Goal: Task Accomplishment & Management: Manage account settings

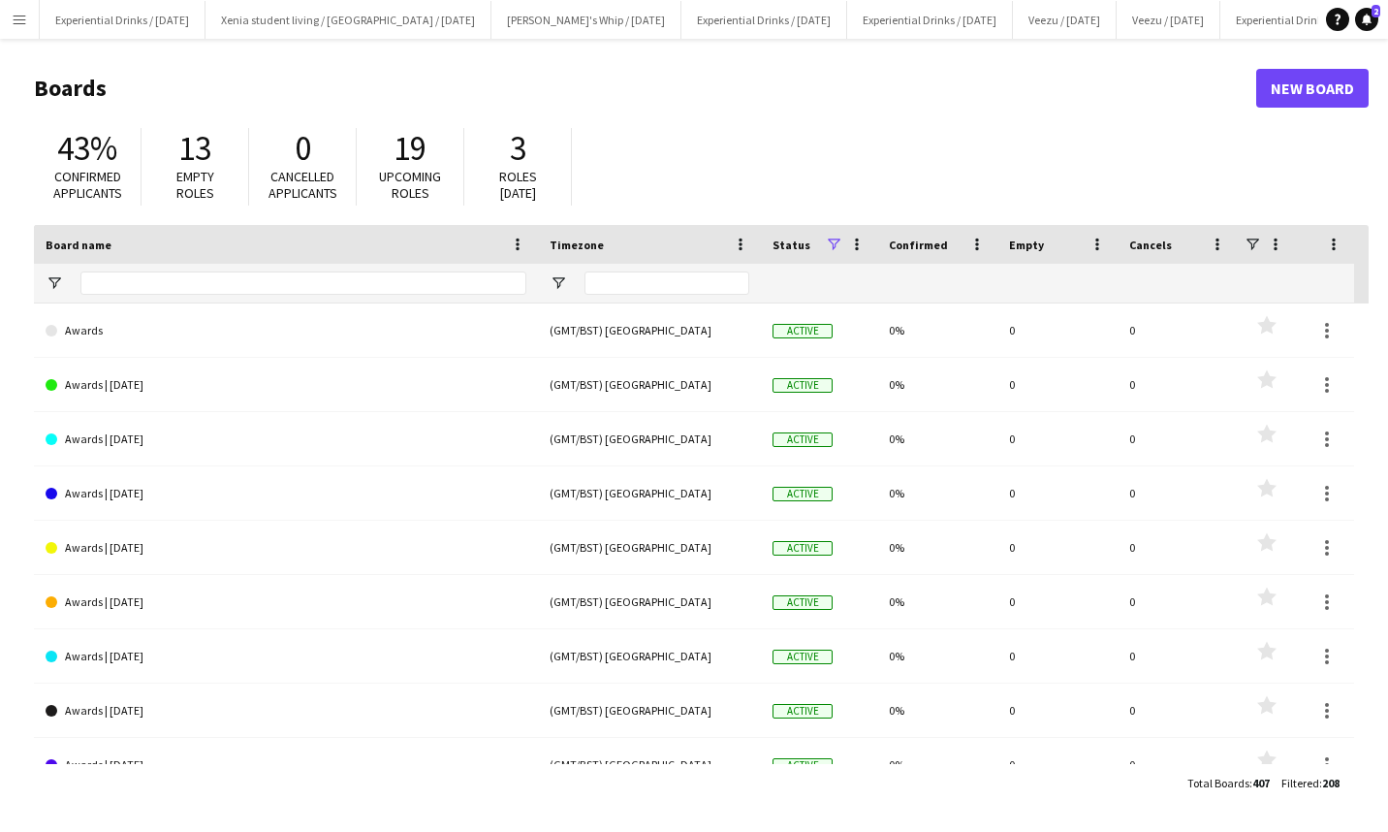
click at [16, 24] on app-icon "Menu" at bounding box center [20, 20] width 16 height 16
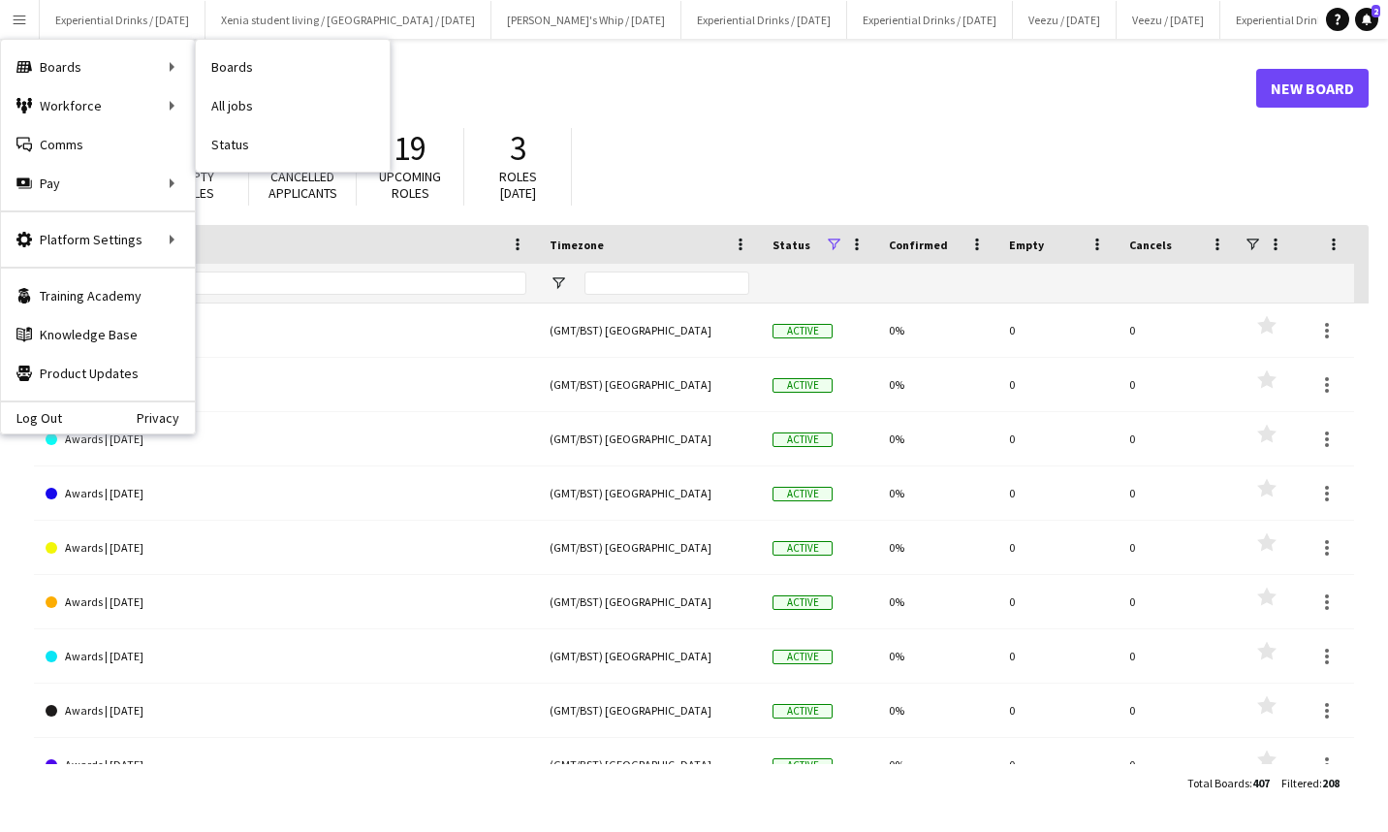
click at [223, 105] on link "All jobs" at bounding box center [293, 105] width 194 height 39
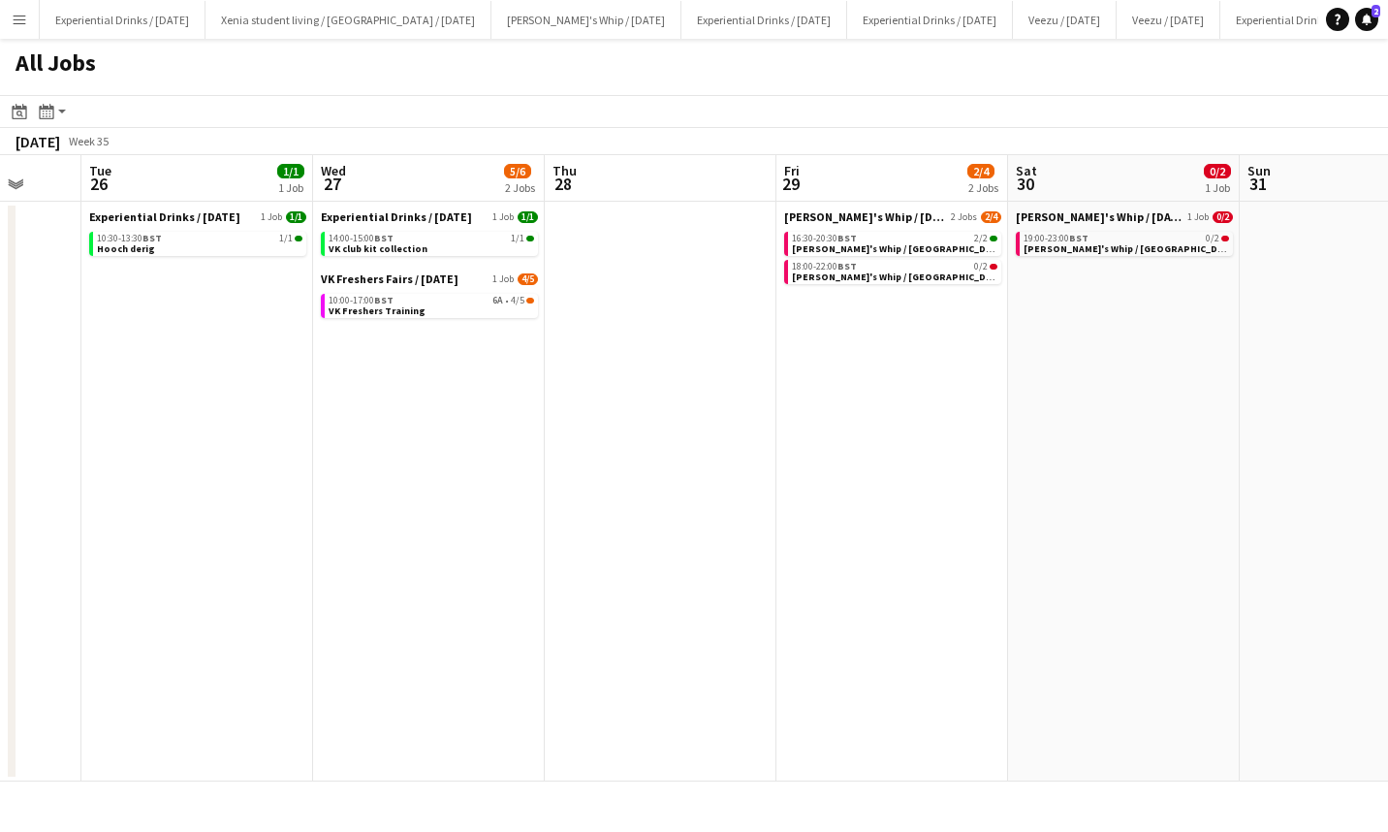
scroll to position [0, 609]
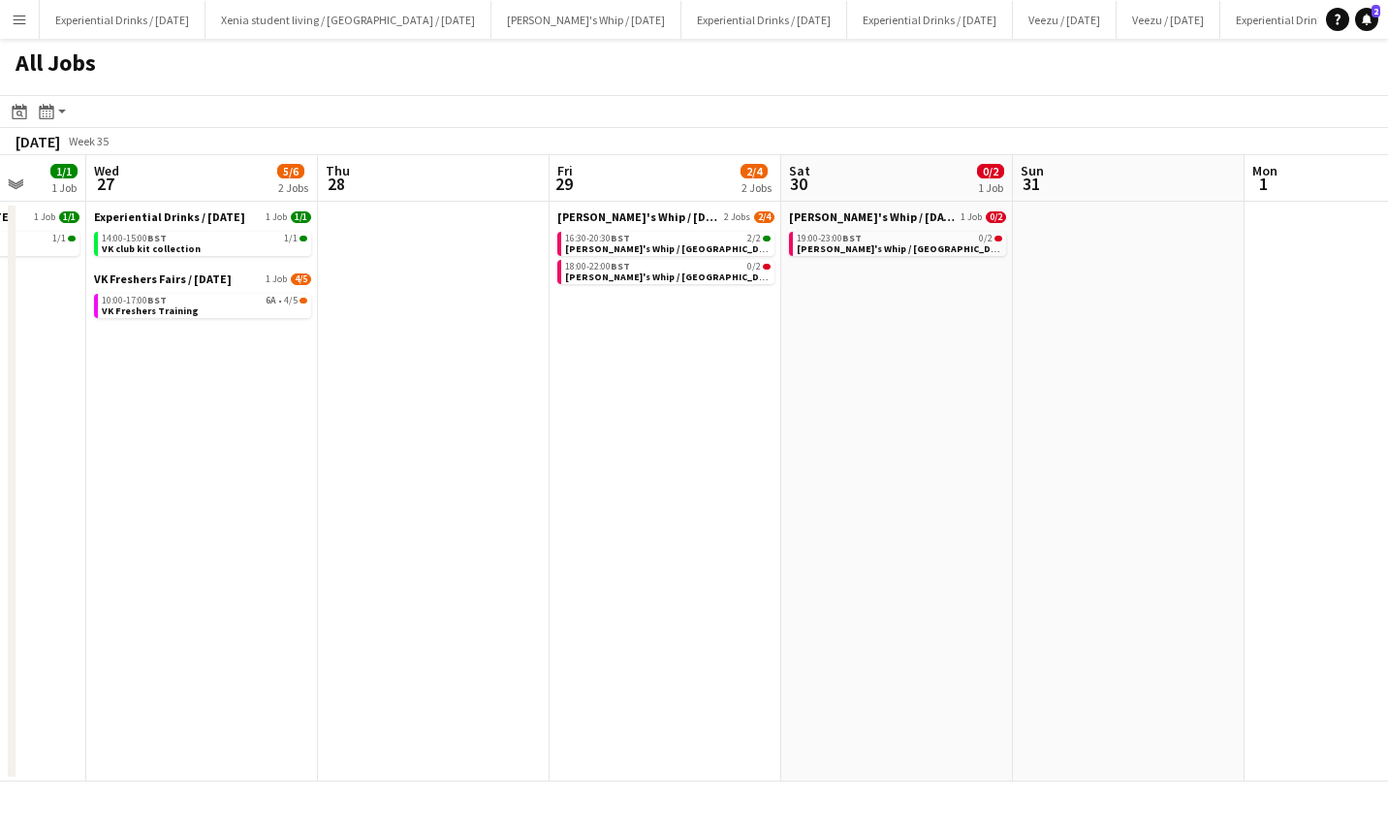
click at [720, 274] on link "18:00-22:00 BST 0/2 Shanky's Whip / Newcastle" at bounding box center [668, 271] width 206 height 22
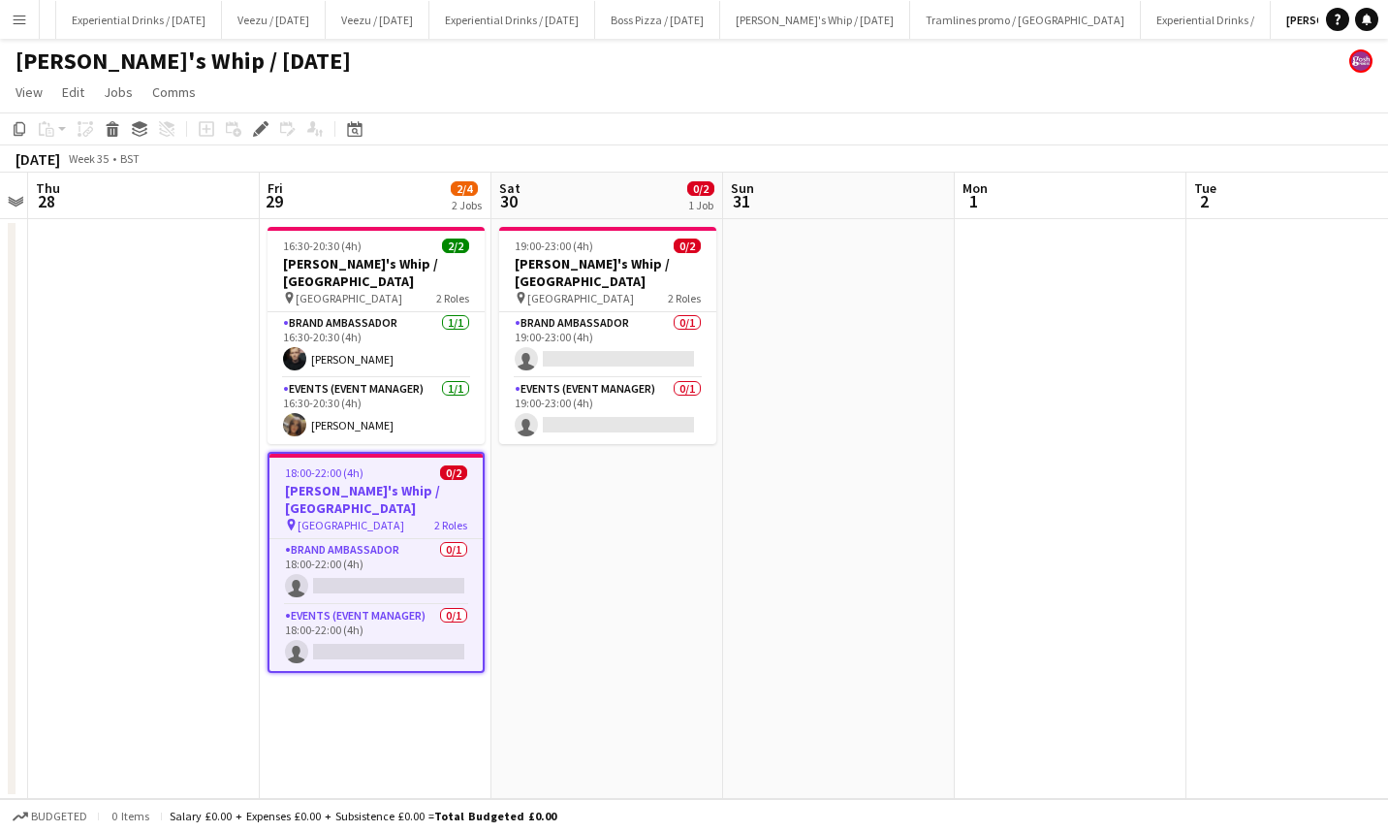
scroll to position [0, 805]
click at [398, 622] on app-card-role "Events (Event Manager) 0/1 18:00-22:00 (4h) single-neutral-actions" at bounding box center [376, 638] width 213 height 66
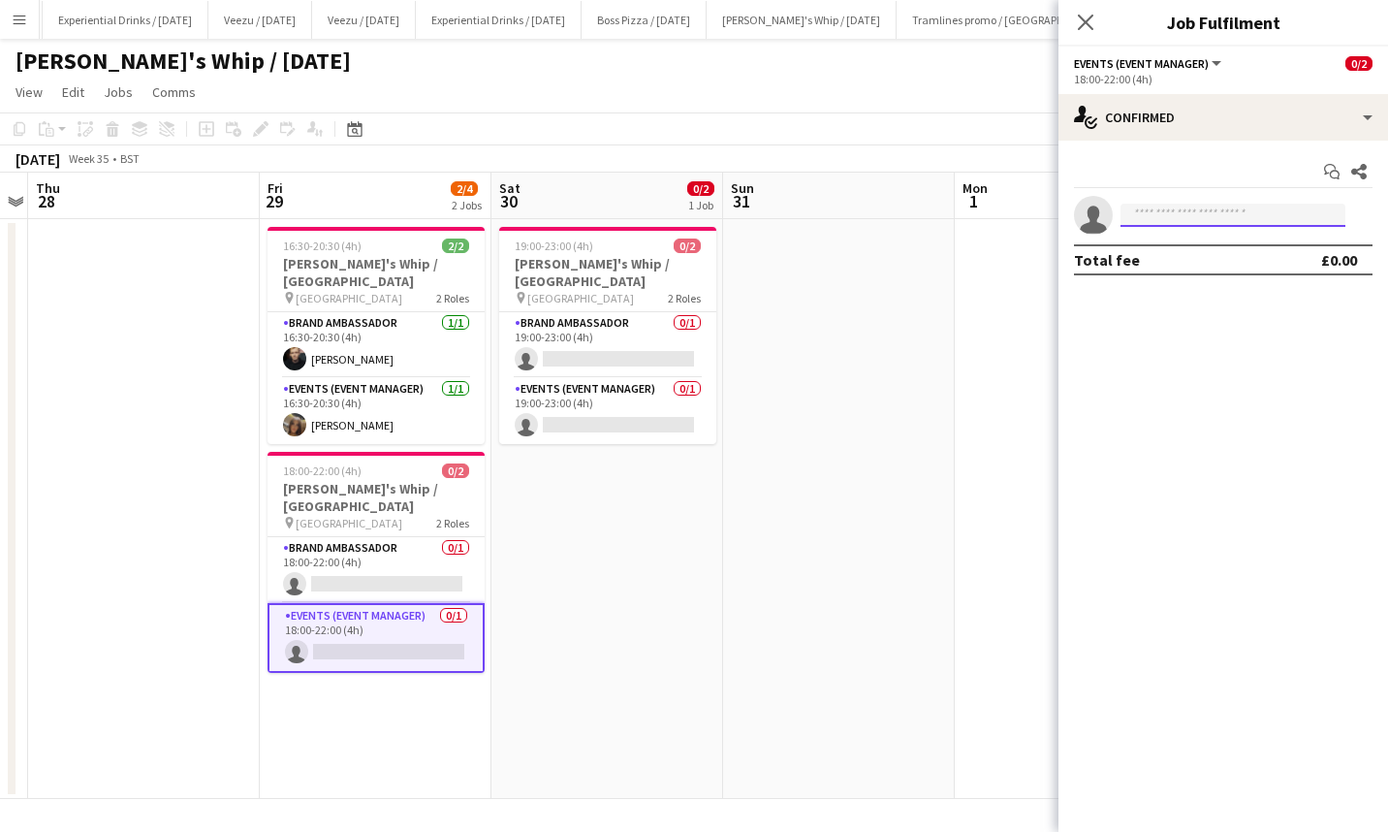
click at [1196, 210] on input at bounding box center [1233, 215] width 225 height 23
type input "*****"
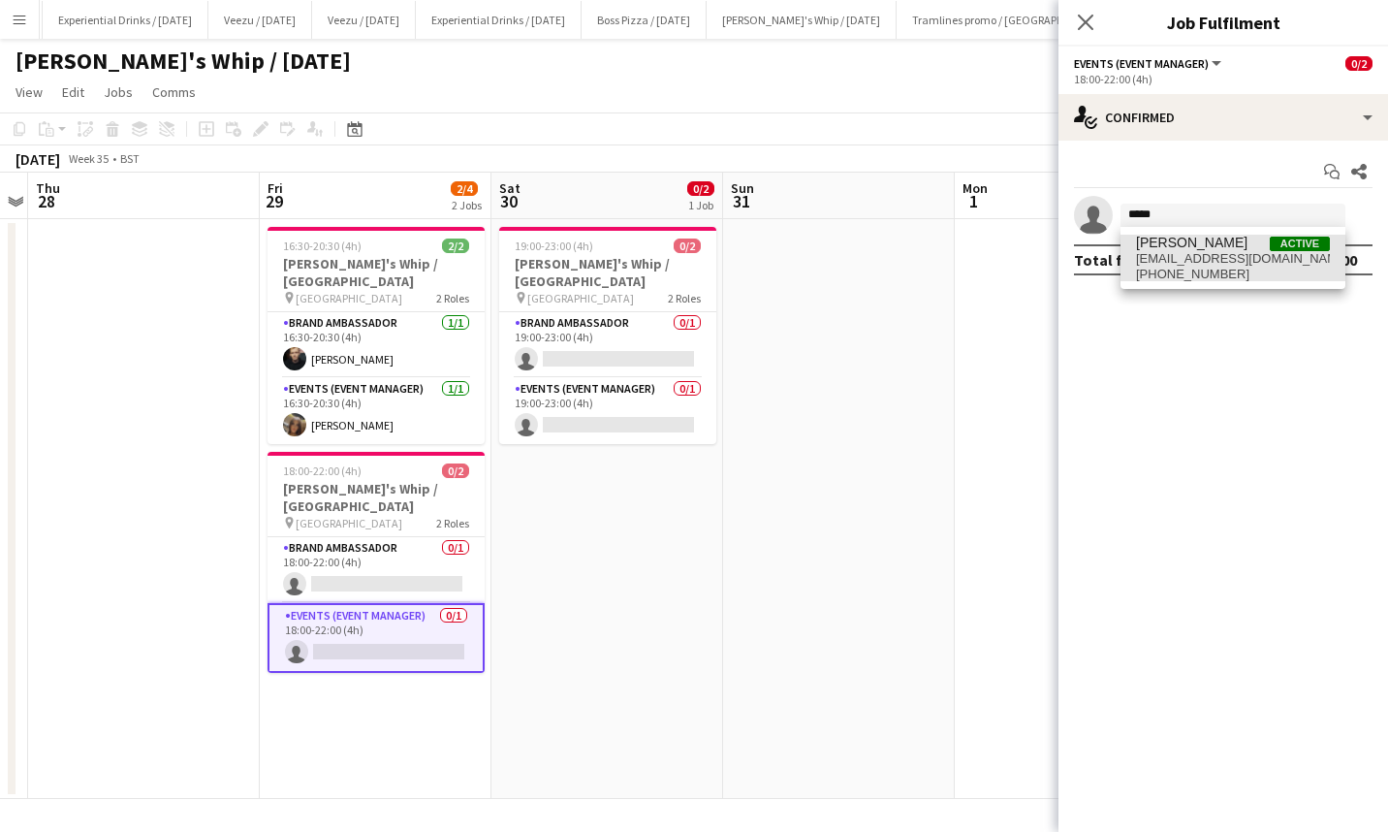
click at [1222, 255] on span "[EMAIL_ADDRESS][DOMAIN_NAME]" at bounding box center [1233, 259] width 194 height 16
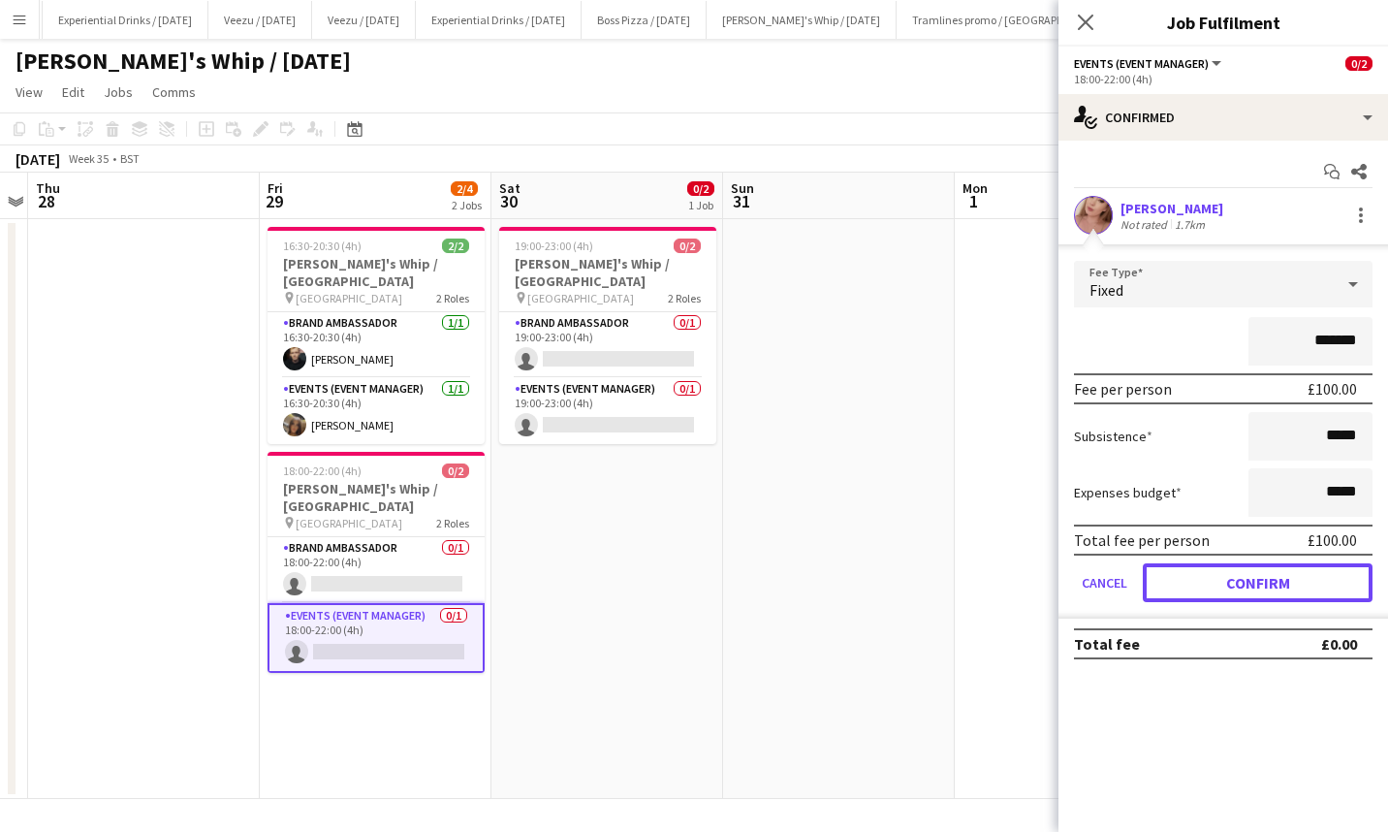
click at [1235, 586] on button "Confirm" at bounding box center [1258, 582] width 230 height 39
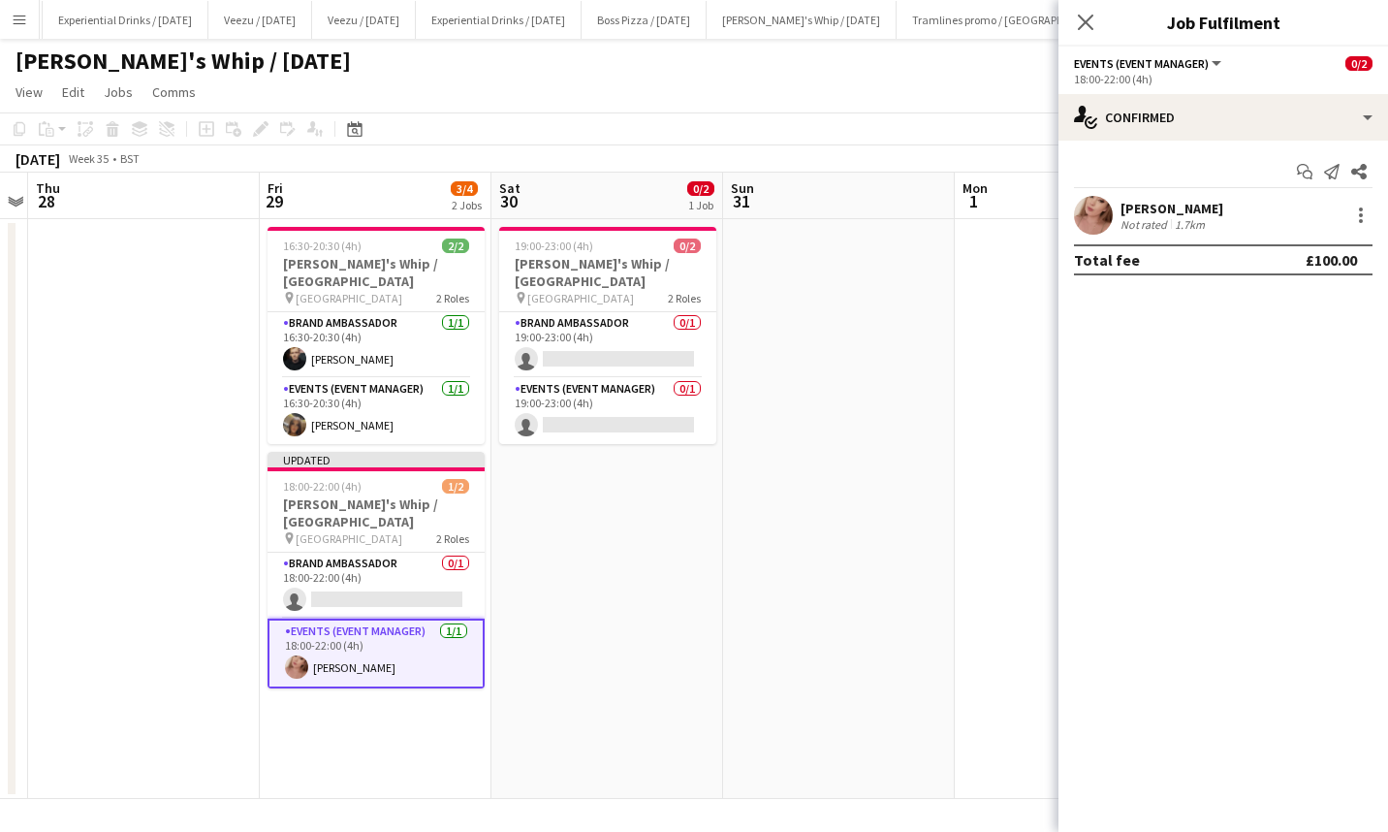
click at [659, 410] on app-card-role "Events (Event Manager) 0/1 19:00-23:00 (4h) single-neutral-actions" at bounding box center [607, 411] width 217 height 66
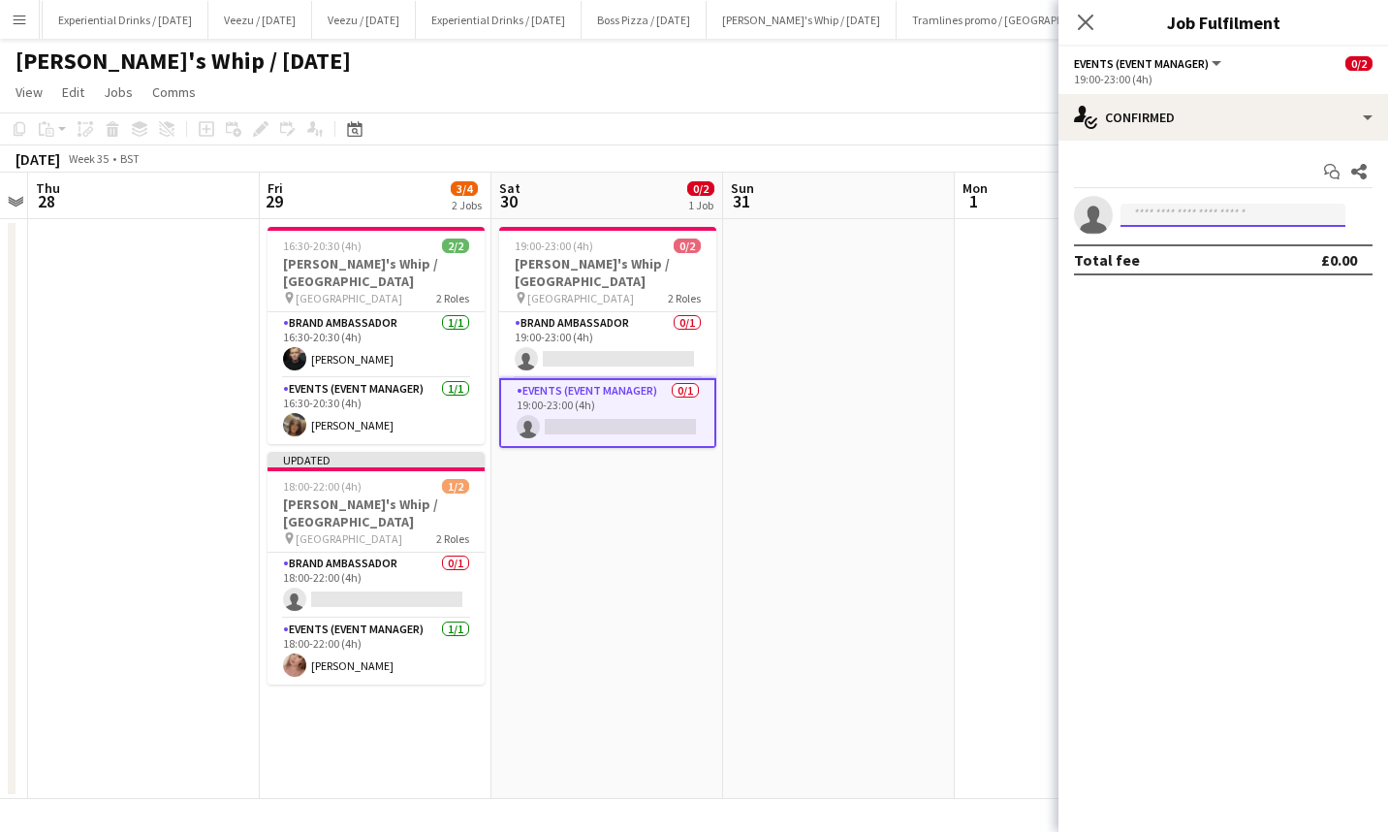
click at [1178, 219] on input at bounding box center [1233, 215] width 225 height 23
type input "*****"
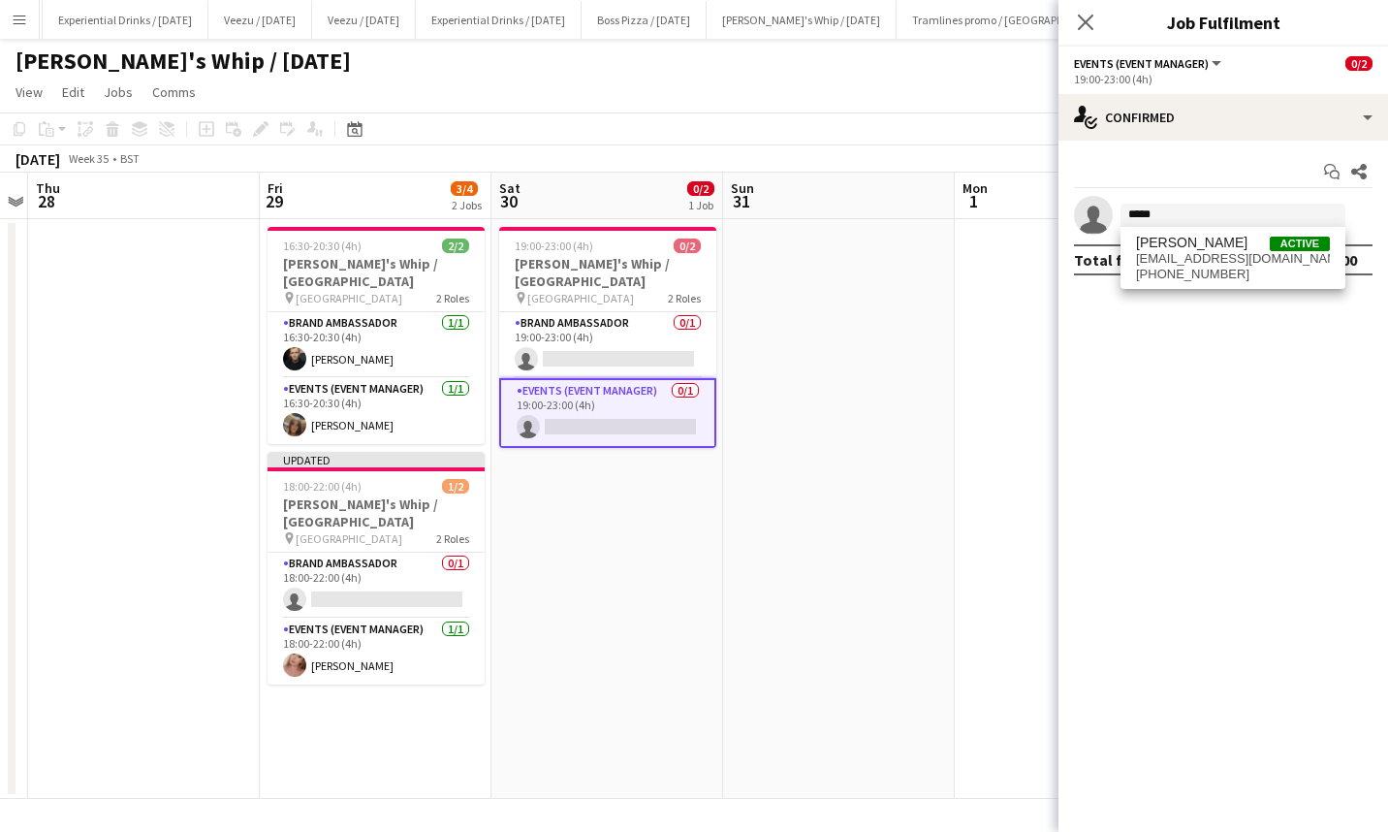
click at [1200, 252] on span "[EMAIL_ADDRESS][DOMAIN_NAME]" at bounding box center [1233, 259] width 194 height 16
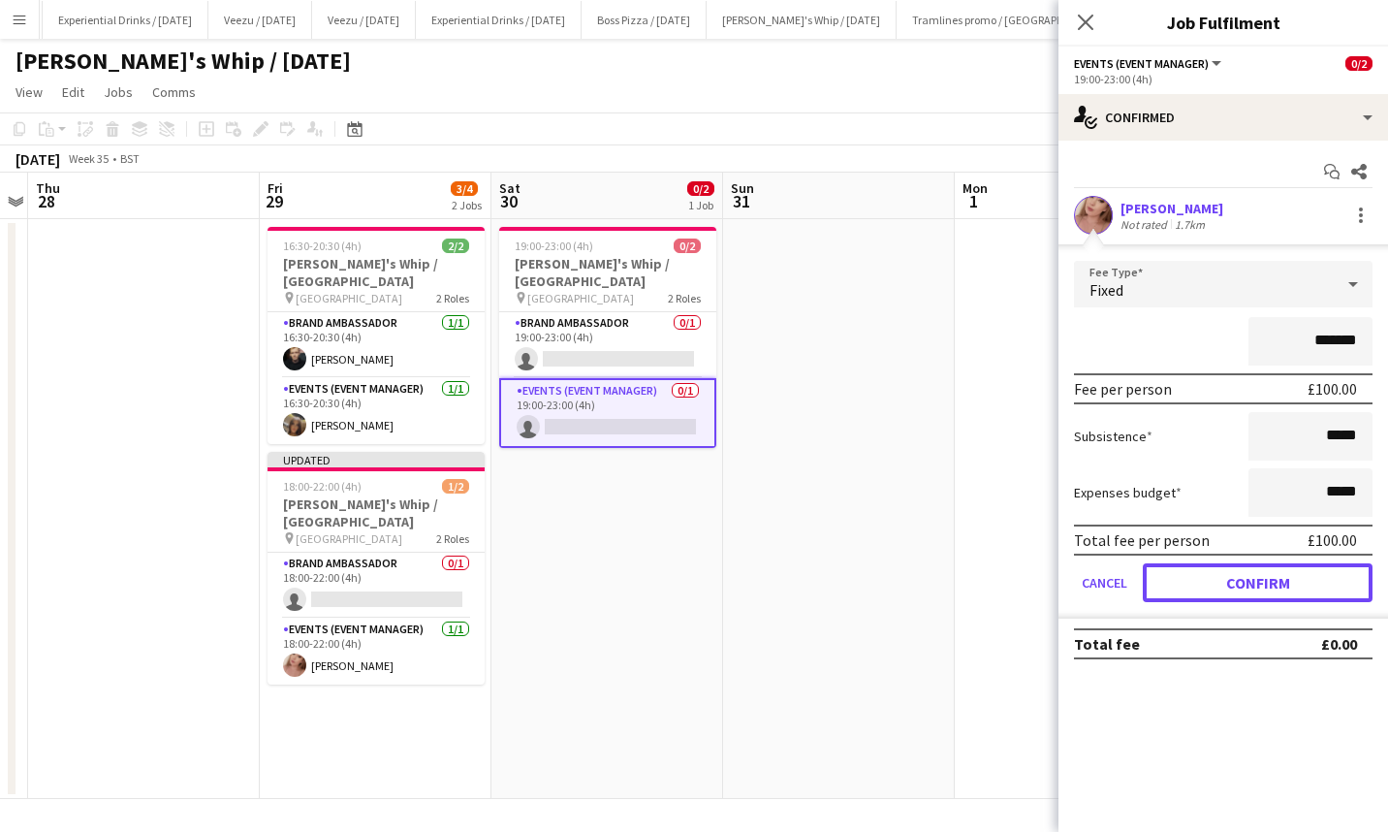
click at [1240, 587] on button "Confirm" at bounding box center [1258, 582] width 230 height 39
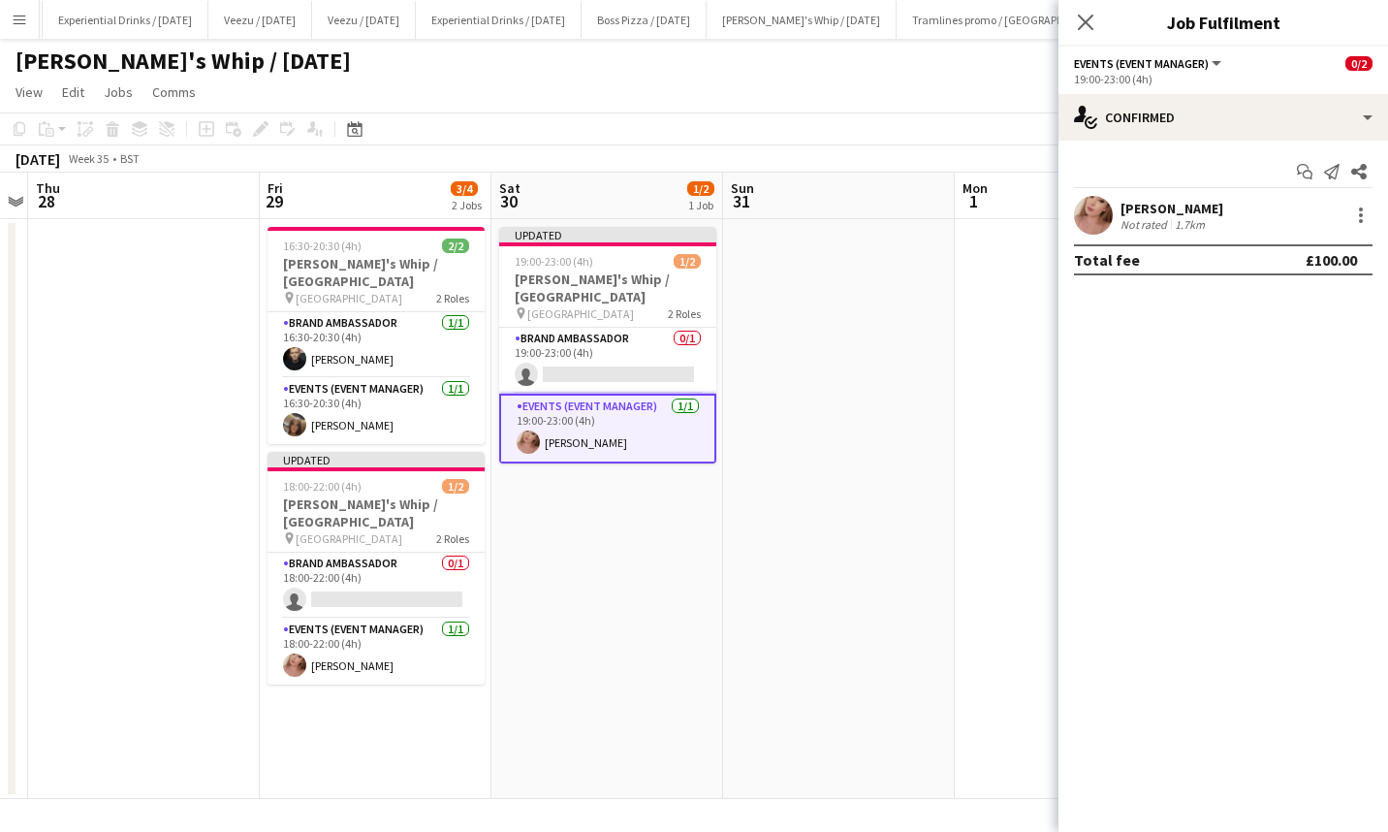
click at [1087, 17] on icon "Close pop-in" at bounding box center [1086, 23] width 16 height 16
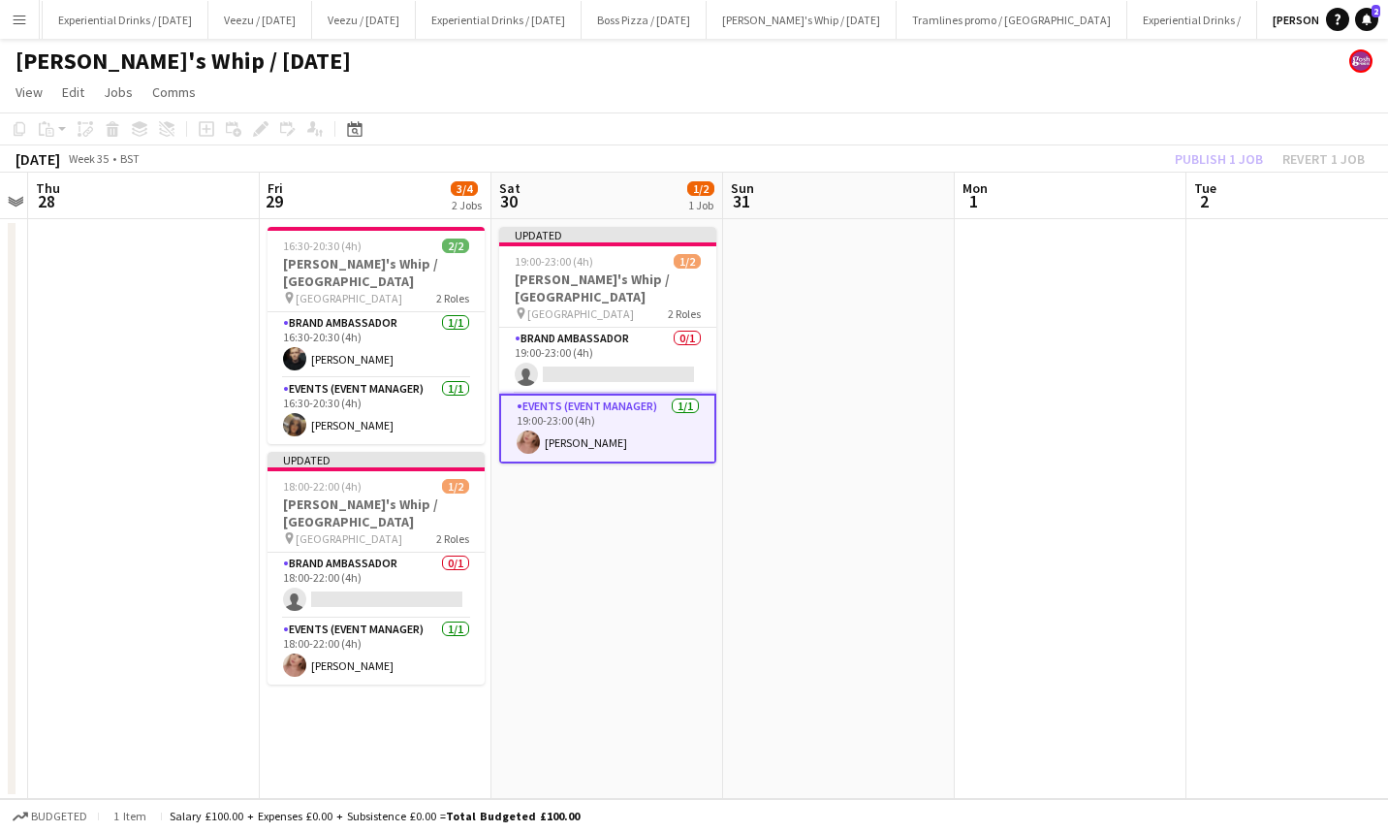
click at [1205, 156] on div "Publish 1 job Revert 1 job" at bounding box center [1270, 158] width 237 height 25
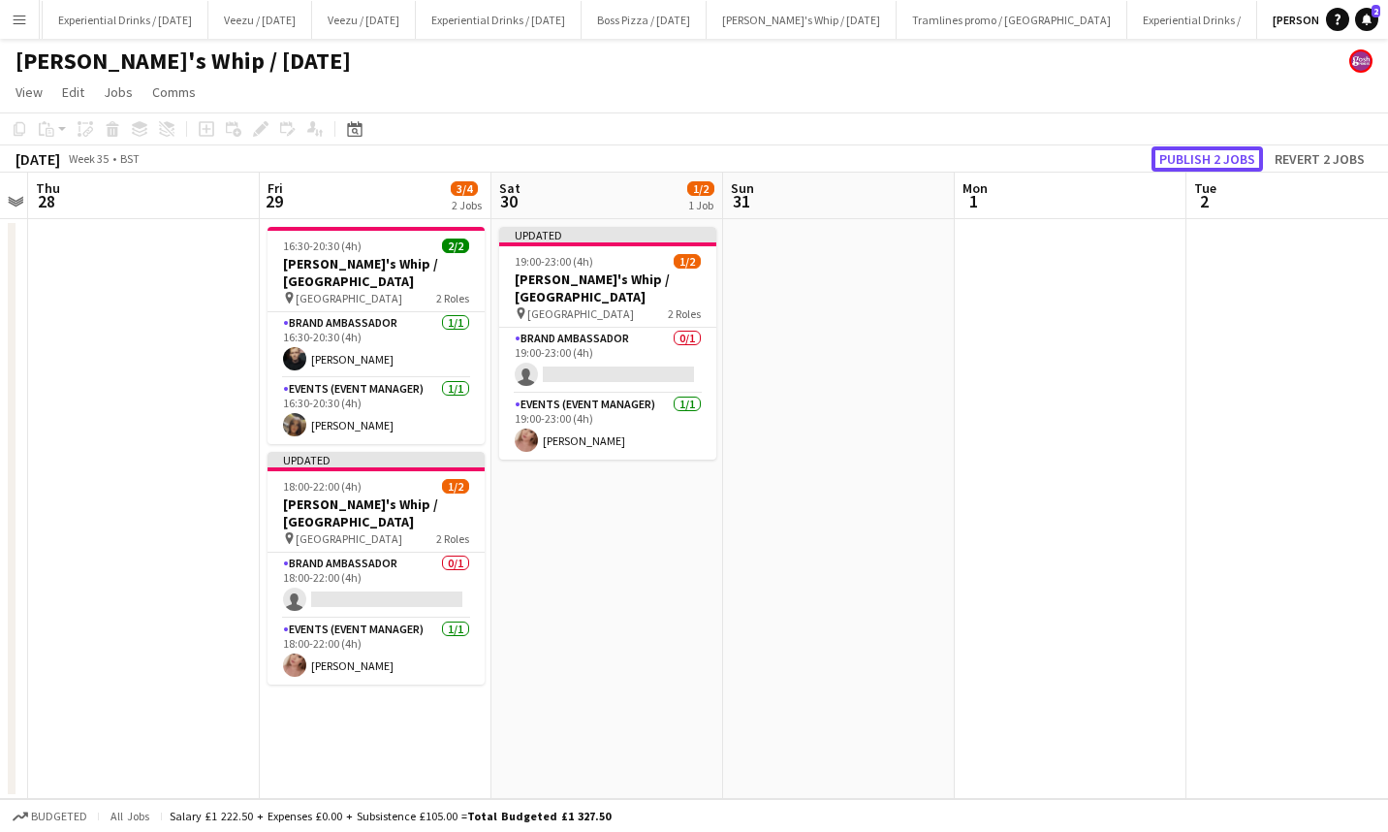
click at [1222, 156] on button "Publish 2 jobs" at bounding box center [1208, 158] width 112 height 25
